Goal: Task Accomplishment & Management: Use online tool/utility

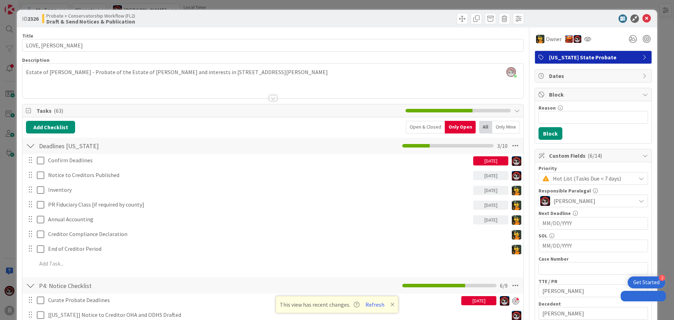
click at [117, 91] on div at bounding box center [272, 89] width 501 height 18
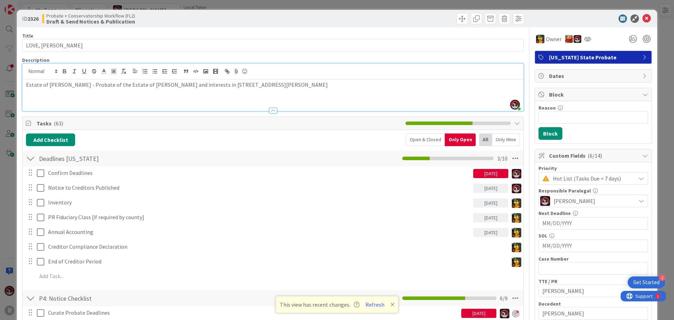
click at [38, 106] on div at bounding box center [272, 107] width 501 height 7
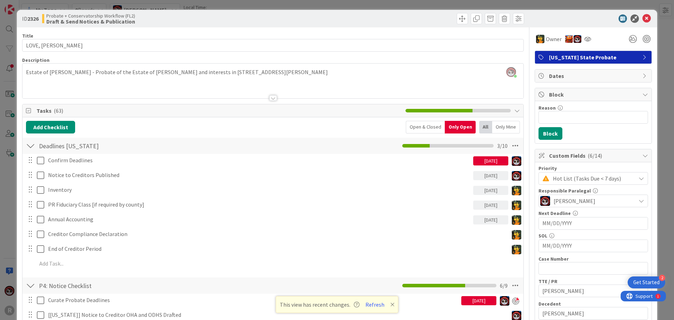
click at [45, 88] on div at bounding box center [272, 89] width 501 height 18
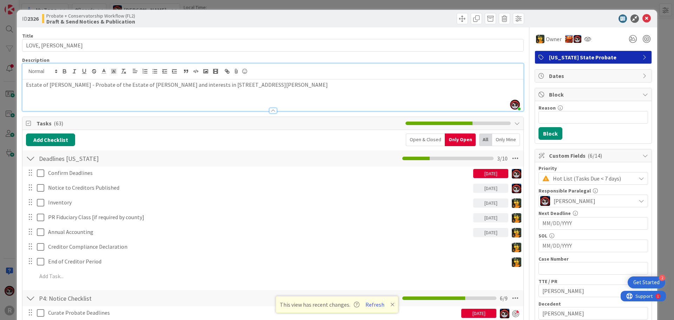
click at [35, 93] on div "Estate of [PERSON_NAME] - Probate of the Estate of [PERSON_NAME] and interests …" at bounding box center [272, 95] width 501 height 32
click at [380, 79] on div "Estate of [PERSON_NAME] - Probate of the Estate of [PERSON_NAME] and interests …" at bounding box center [272, 95] width 501 height 32
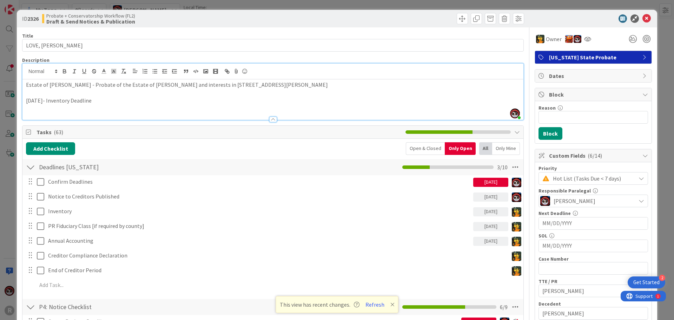
click at [26, 101] on p "[DATE]- Inventory Deadline" at bounding box center [273, 101] width 494 height 8
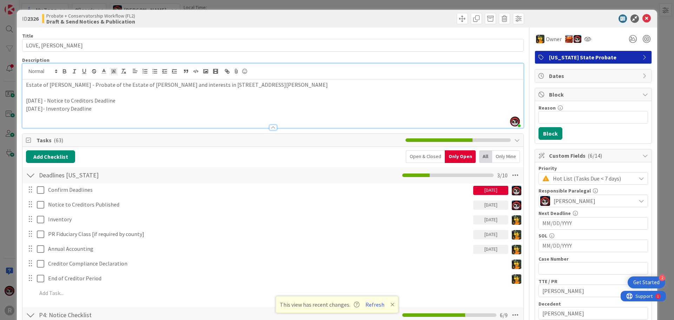
click at [137, 102] on p "[DATE] - Notice to Creditors Deadline" at bounding box center [273, 101] width 494 height 8
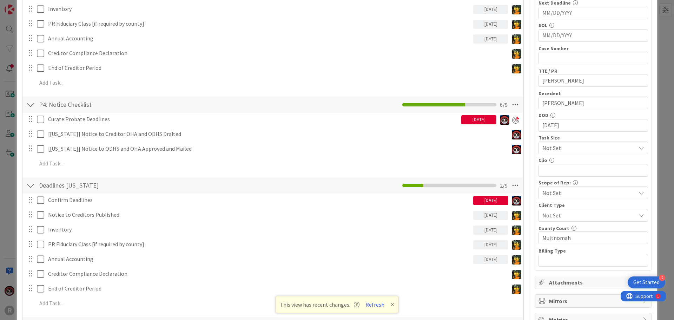
scroll to position [211, 0]
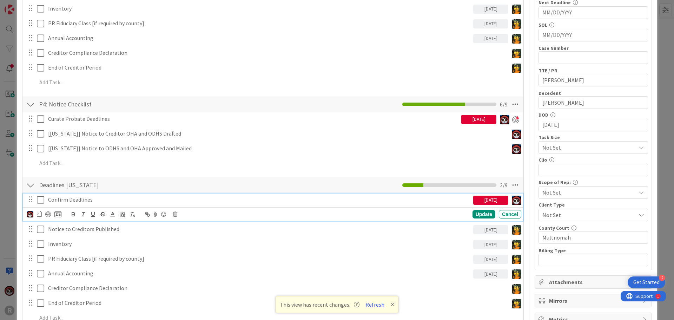
click at [40, 201] on icon at bounding box center [40, 200] width 7 height 8
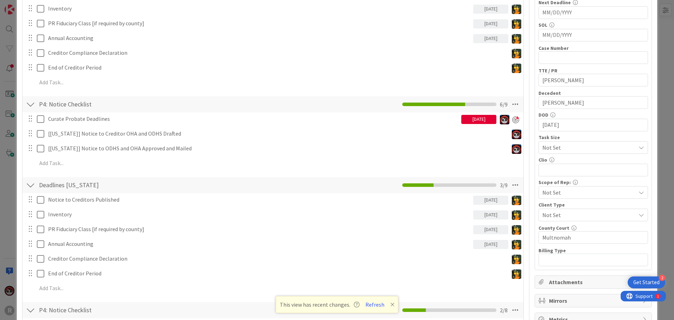
scroll to position [0, 0]
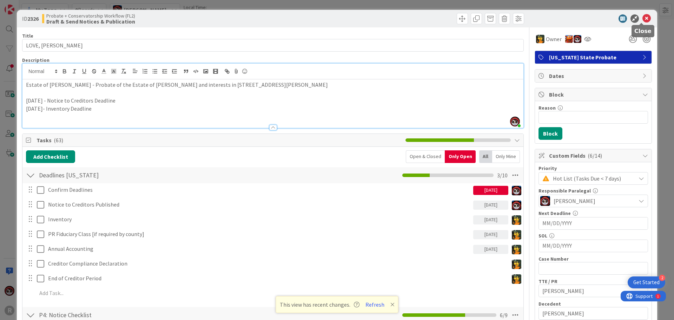
click at [643, 21] on icon at bounding box center [647, 18] width 8 height 8
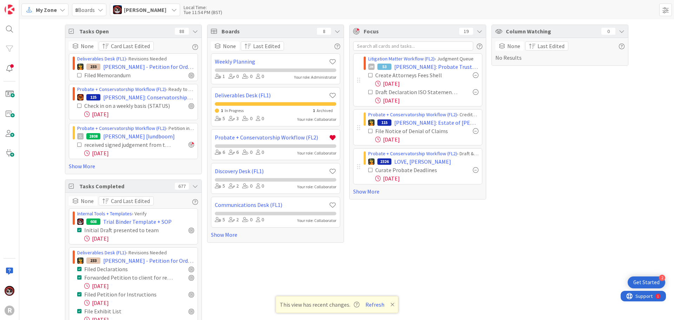
click at [480, 230] on div "Focus 19 Litigation Matter Workflow (FL2) › Judgment Queue JM 53 [PERSON_NAME]:…" at bounding box center [417, 244] width 137 height 439
